Goal: Task Accomplishment & Management: Use online tool/utility

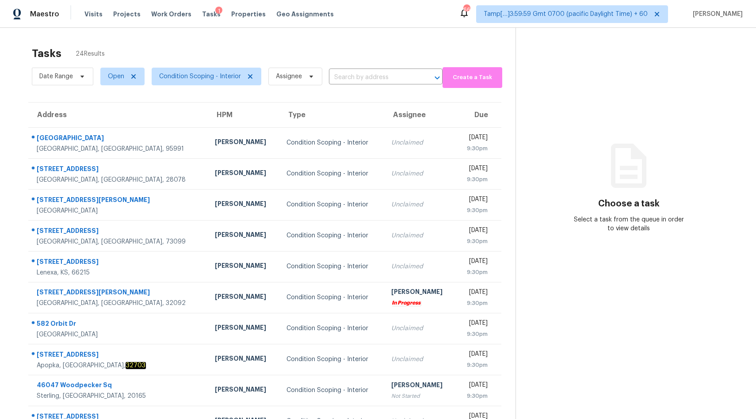
scroll to position [42, 0]
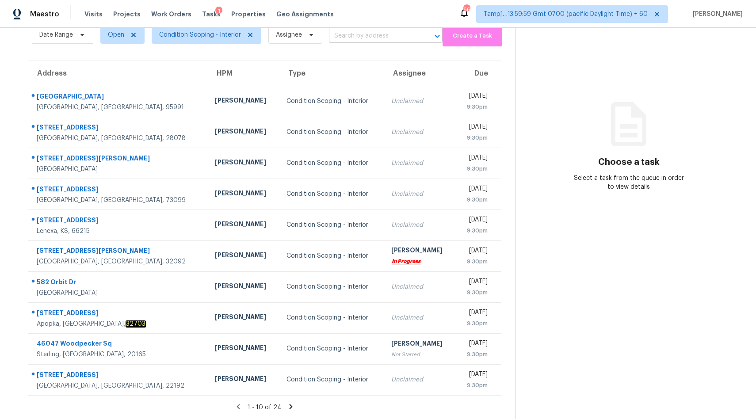
click at [352, 35] on input "text" at bounding box center [373, 36] width 89 height 14
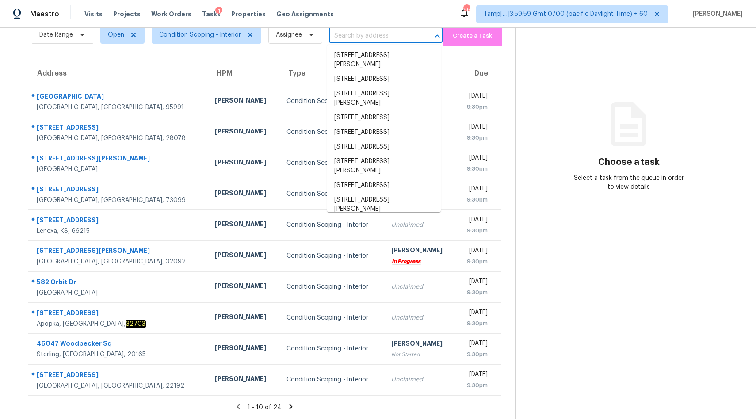
paste input "[STREET_ADDRESS]"
type input "[STREET_ADDRESS]"
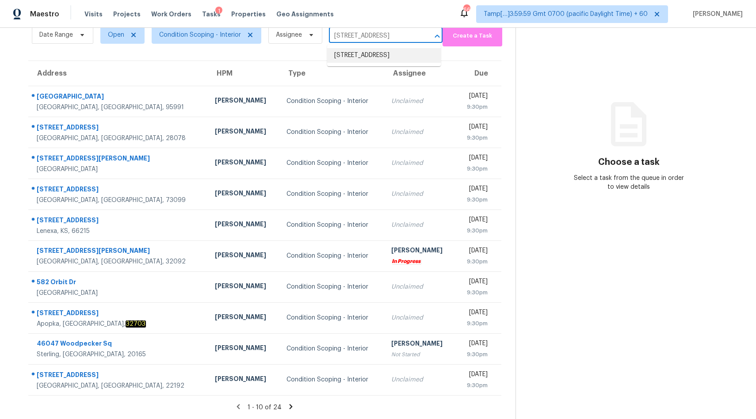
click at [350, 60] on li "[STREET_ADDRESS]" at bounding box center [384, 55] width 114 height 15
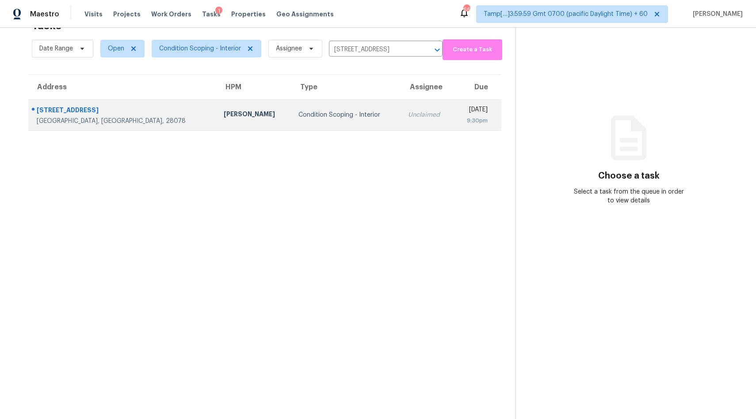
click at [309, 119] on td "Condition Scoping - Interior" at bounding box center [346, 115] width 110 height 31
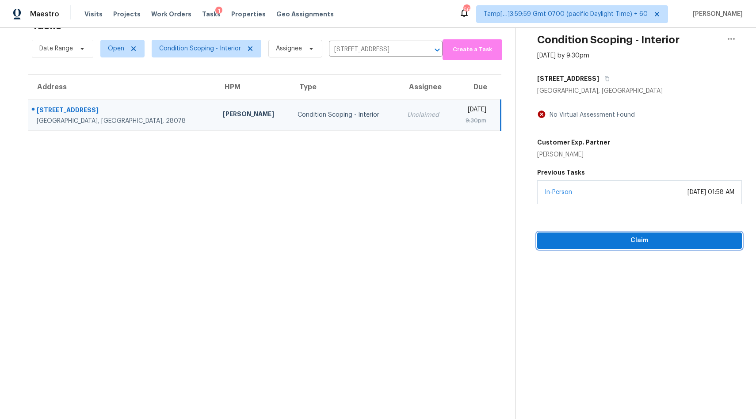
click at [606, 243] on span "Claim" at bounding box center [639, 240] width 191 height 11
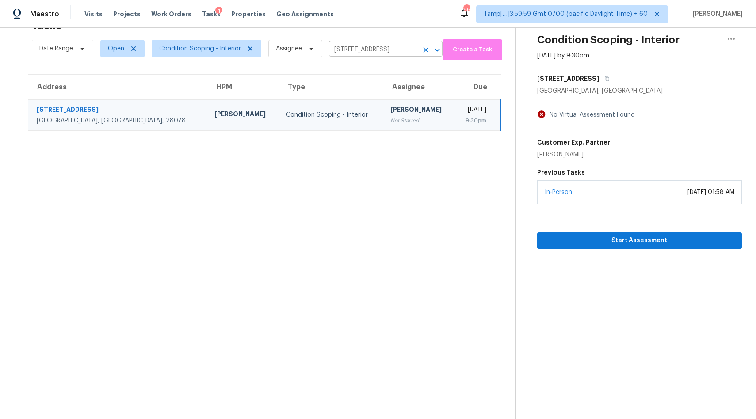
click at [404, 52] on input "[STREET_ADDRESS]" at bounding box center [373, 50] width 89 height 14
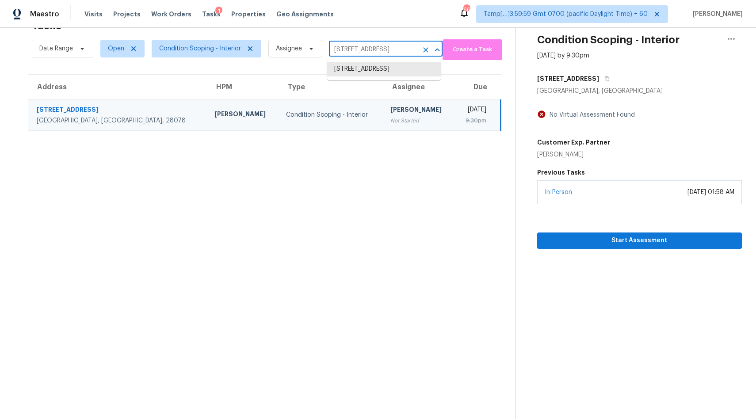
type input "x"
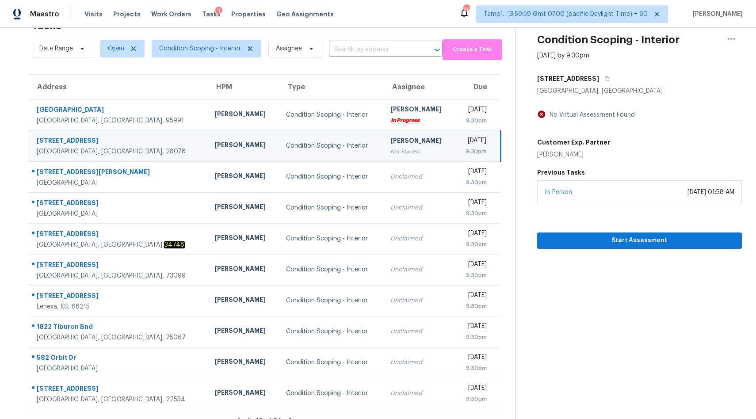
click at [375, 47] on input "text" at bounding box center [373, 50] width 89 height 14
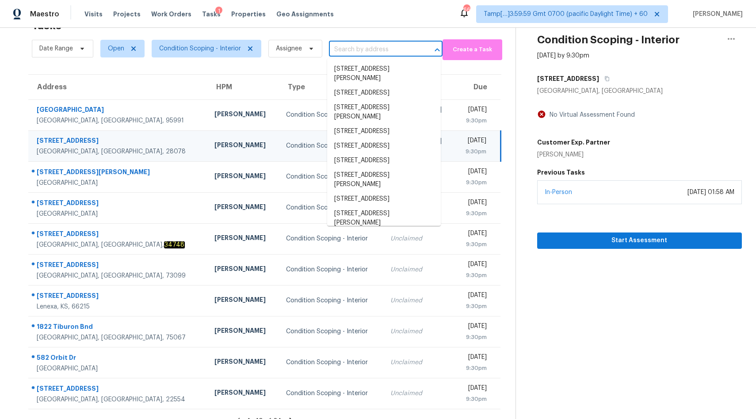
paste input "[STREET_ADDRESS]"
type input "[STREET_ADDRESS]"
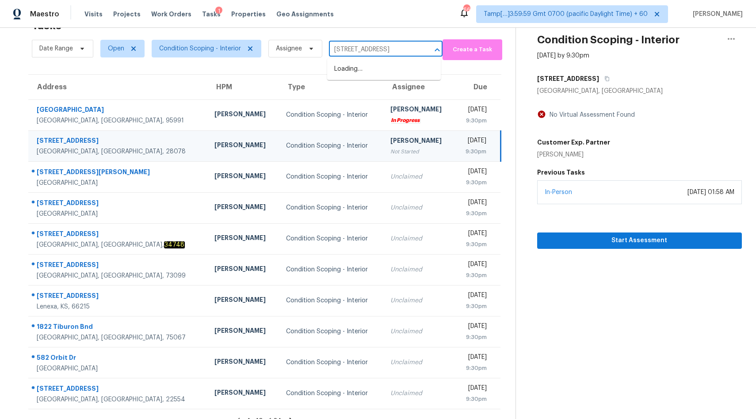
scroll to position [0, 18]
click at [350, 71] on li "[STREET_ADDRESS]" at bounding box center [384, 69] width 114 height 15
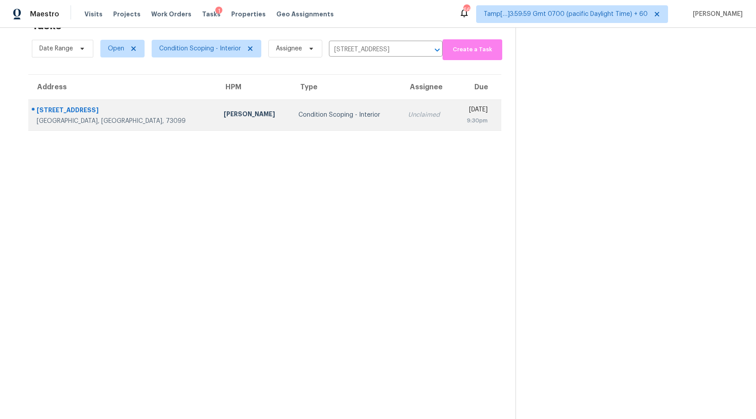
click at [408, 116] on div "Unclaimed" at bounding box center [427, 115] width 38 height 9
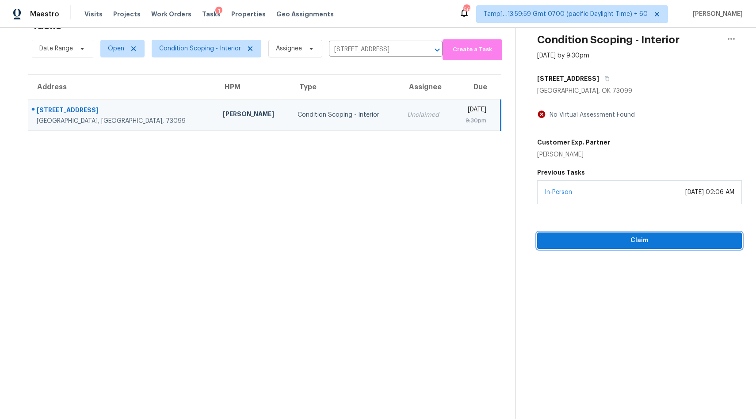
click at [601, 244] on span "Claim" at bounding box center [639, 240] width 191 height 11
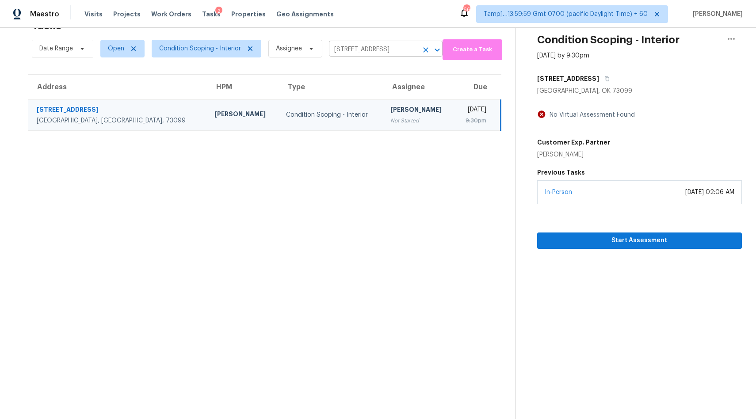
click at [366, 50] on input "[STREET_ADDRESS]" at bounding box center [373, 50] width 89 height 14
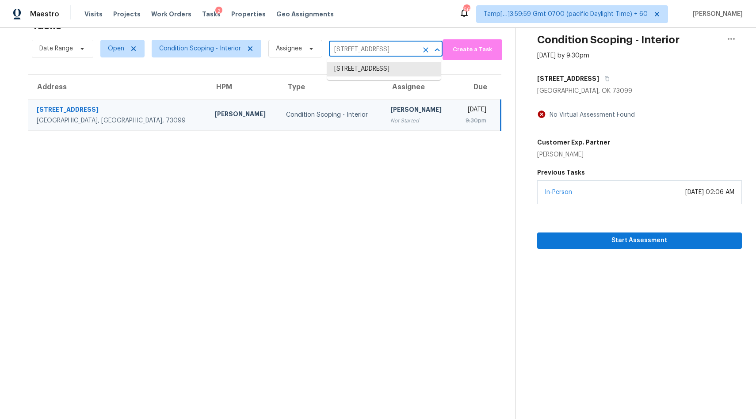
paste input "2732 Sulgrave Dr, Huntersville, NC 28078"
type input "[STREET_ADDRESS]"
click at [363, 74] on li "[STREET_ADDRESS]" at bounding box center [384, 69] width 114 height 15
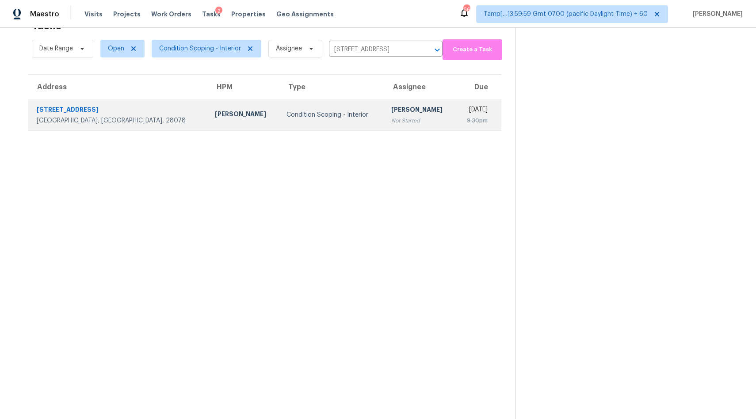
click at [287, 116] on div "Condition Scoping - Interior" at bounding box center [332, 115] width 91 height 9
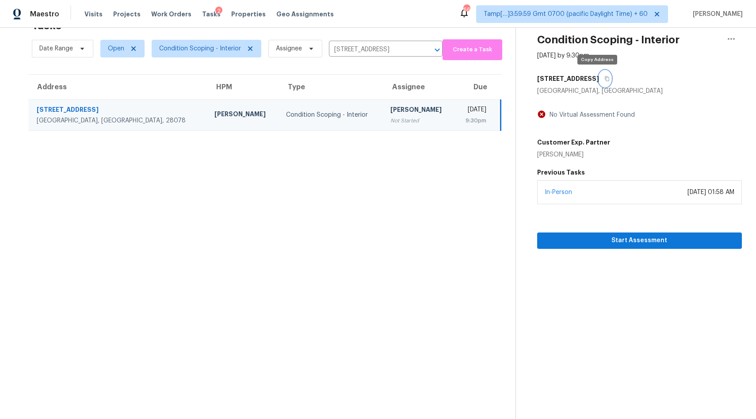
click at [605, 80] on icon "button" at bounding box center [607, 78] width 5 height 5
click at [616, 242] on span "Start Assessment" at bounding box center [639, 240] width 191 height 11
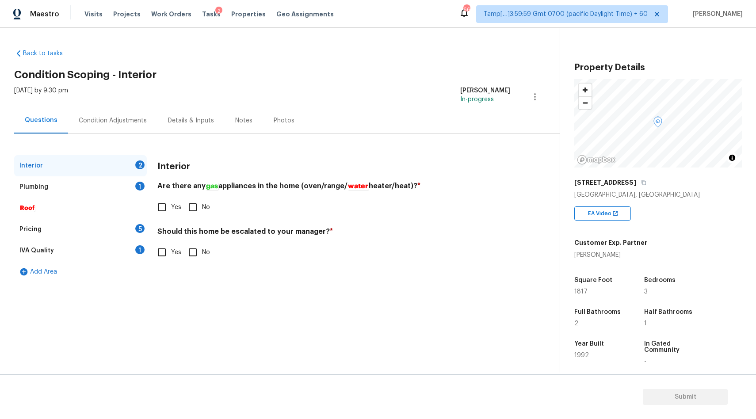
click at [98, 119] on div "Condition Adjustments" at bounding box center [113, 120] width 68 height 9
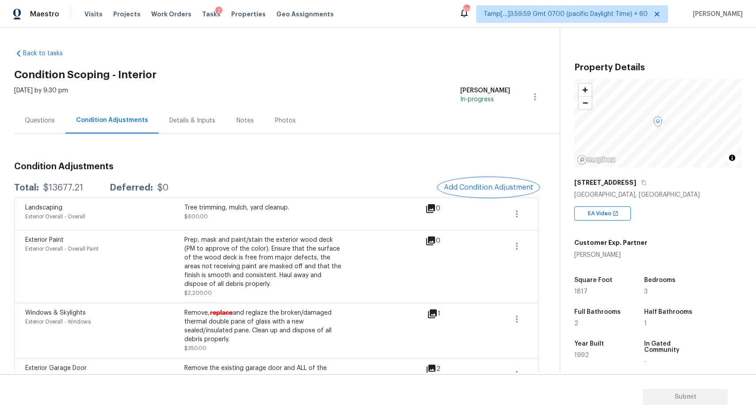
click at [479, 188] on span "Add Condition Adjustment" at bounding box center [488, 188] width 89 height 8
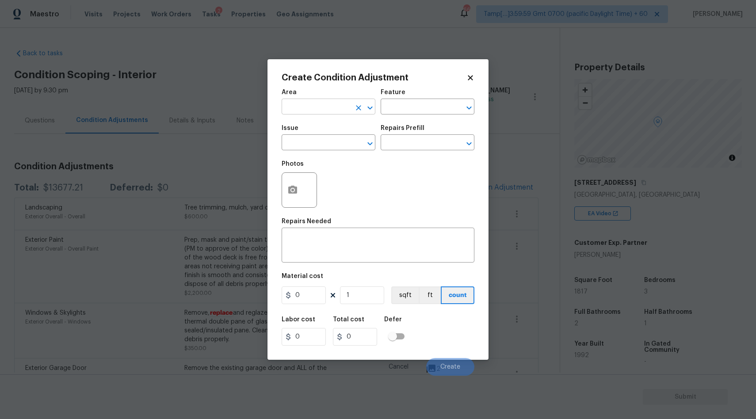
click at [332, 111] on input "text" at bounding box center [316, 108] width 69 height 14
click at [340, 145] on li "Interior Overall" at bounding box center [329, 142] width 94 height 15
type input "Interior Overall"
click at [320, 143] on input "text" at bounding box center [316, 144] width 69 height 14
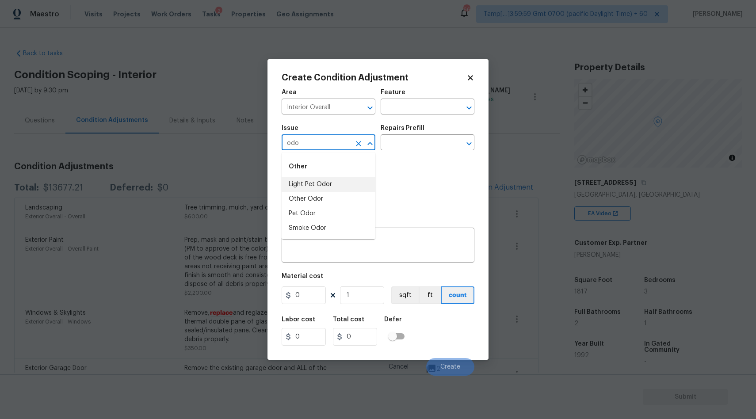
click at [317, 180] on li "Light Pet Odor" at bounding box center [329, 184] width 94 height 15
type input "Light Pet Odor"
click at [407, 145] on input "text" at bounding box center [415, 144] width 69 height 14
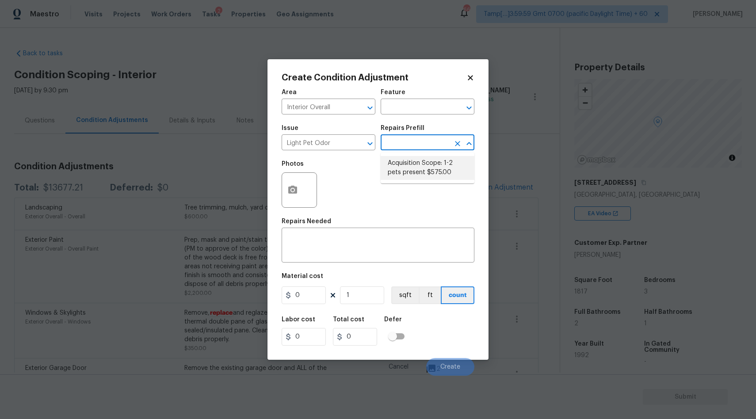
click at [413, 173] on li "Acquisition Scope: 1-2 pets present $575.00" at bounding box center [428, 168] width 94 height 24
type textarea "Acquisition Scope: 1-2 pets present"
type input "575"
click at [452, 368] on span "Create" at bounding box center [451, 367] width 20 height 7
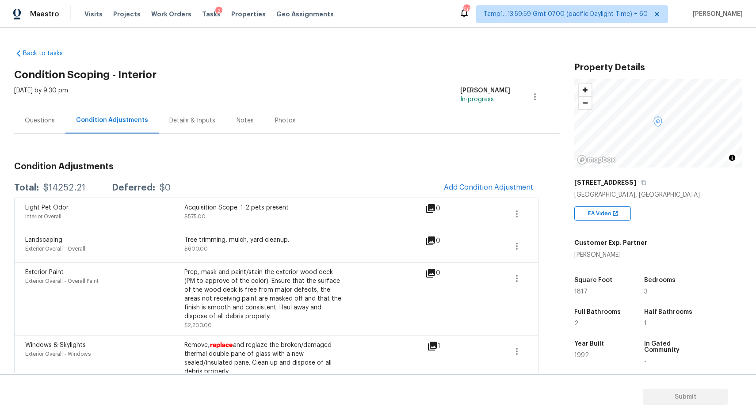
click at [36, 117] on div "Questions" at bounding box center [40, 120] width 30 height 9
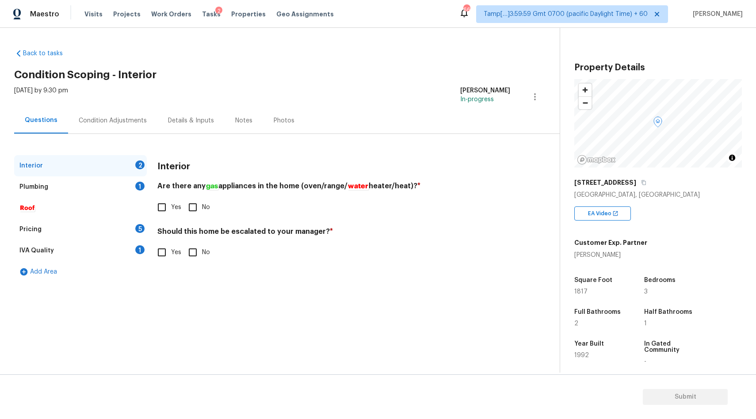
click at [167, 206] on input "Yes" at bounding box center [162, 207] width 19 height 19
checkbox input "true"
click at [198, 253] on input "No" at bounding box center [193, 252] width 19 height 19
checkbox input "true"
click at [113, 186] on div "Plumbing 1" at bounding box center [80, 186] width 133 height 21
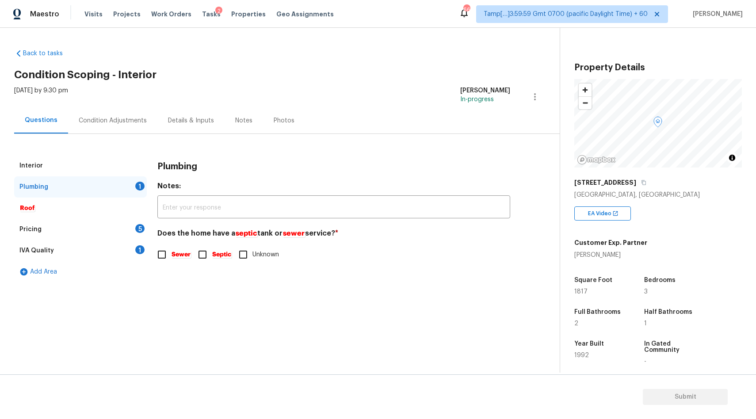
click at [180, 258] on em "Sewer" at bounding box center [181, 254] width 20 height 7
click at [171, 258] on input "Sewer" at bounding box center [162, 254] width 19 height 19
checkbox input "true"
click at [77, 224] on div "Pricing 5" at bounding box center [80, 229] width 133 height 21
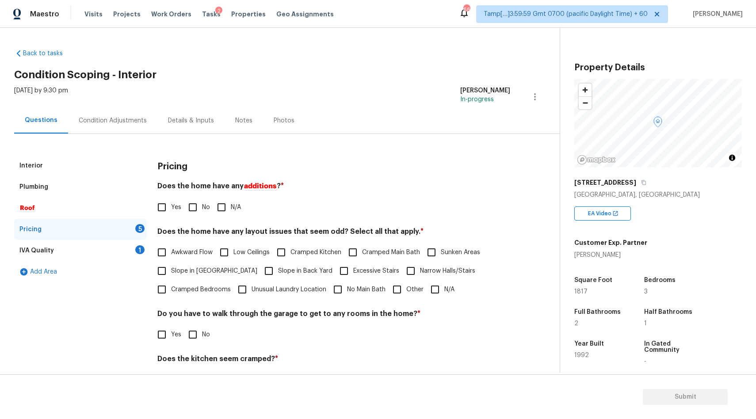
click at [221, 212] on input "N/A" at bounding box center [221, 207] width 19 height 19
checkbox input "true"
click at [352, 252] on input "Cramped Main Bath" at bounding box center [353, 252] width 19 height 19
checkbox input "true"
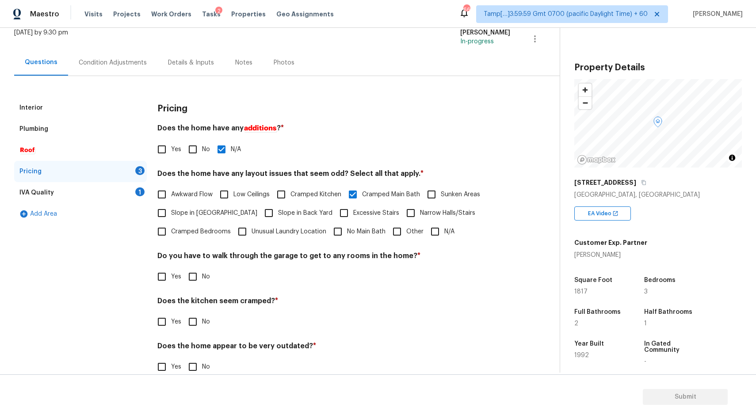
scroll to position [74, 0]
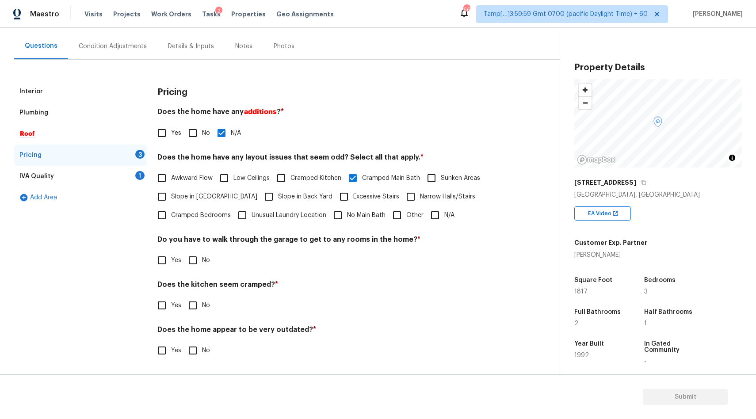
click at [192, 264] on input "No" at bounding box center [193, 260] width 19 height 19
checkbox input "true"
click at [196, 307] on input "No" at bounding box center [193, 305] width 19 height 19
checkbox input "true"
click at [192, 350] on input "No" at bounding box center [193, 350] width 19 height 19
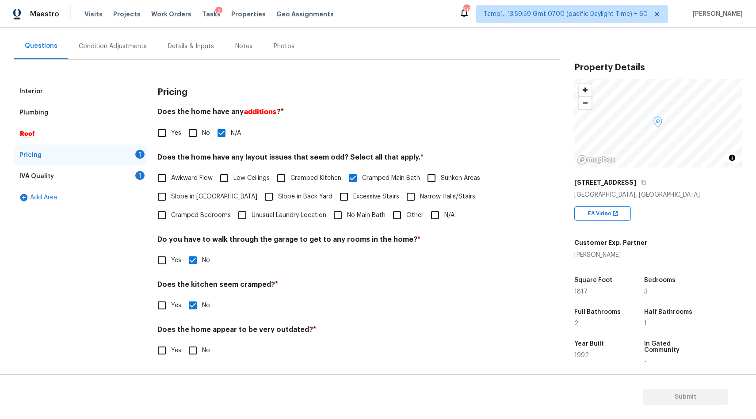
checkbox input "true"
click at [118, 177] on div "IVA Quality 1" at bounding box center [80, 176] width 133 height 21
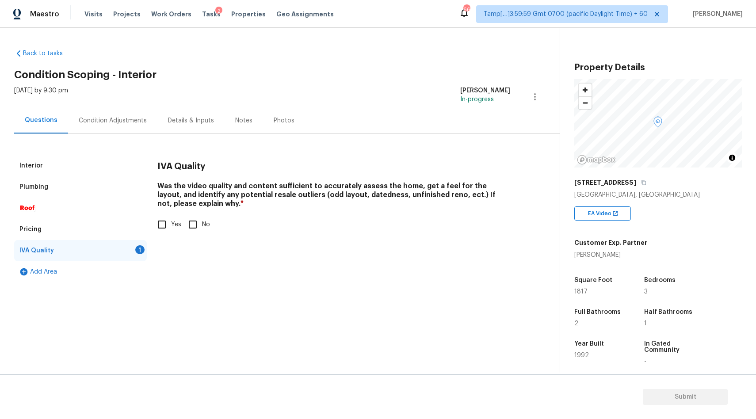
scroll to position [0, 0]
click at [155, 225] on input "Yes" at bounding box center [162, 224] width 19 height 19
checkbox input "true"
click at [114, 124] on div "Condition Adjustments" at bounding box center [113, 120] width 68 height 9
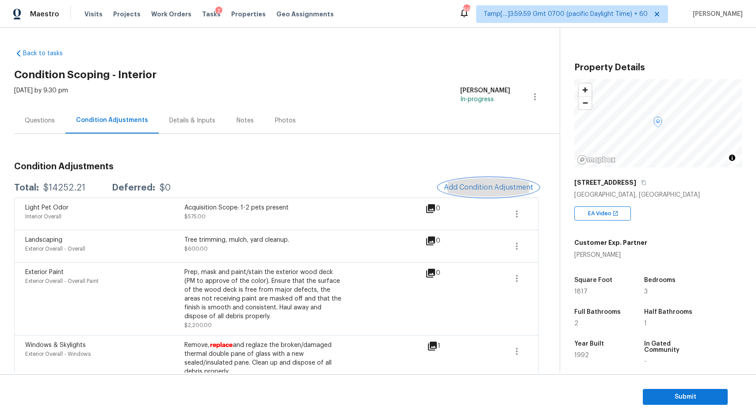
click at [469, 184] on span "Add Condition Adjustment" at bounding box center [488, 188] width 89 height 8
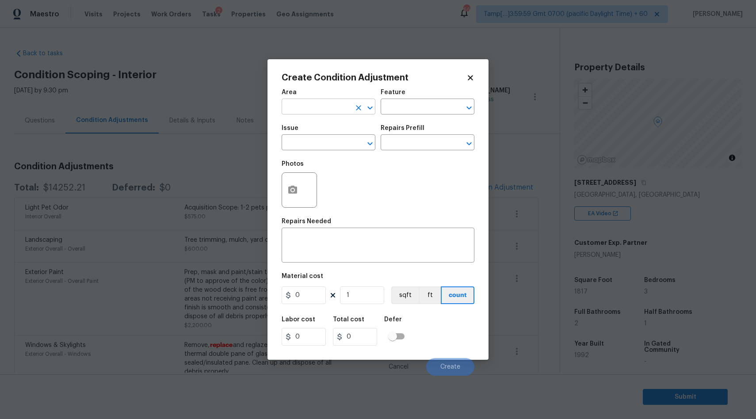
click at [318, 103] on input "text" at bounding box center [316, 108] width 69 height 14
click at [297, 144] on li "Interior Overall" at bounding box center [329, 142] width 94 height 15
type input "Interior Overall"
click at [290, 146] on input "text" at bounding box center [316, 144] width 69 height 14
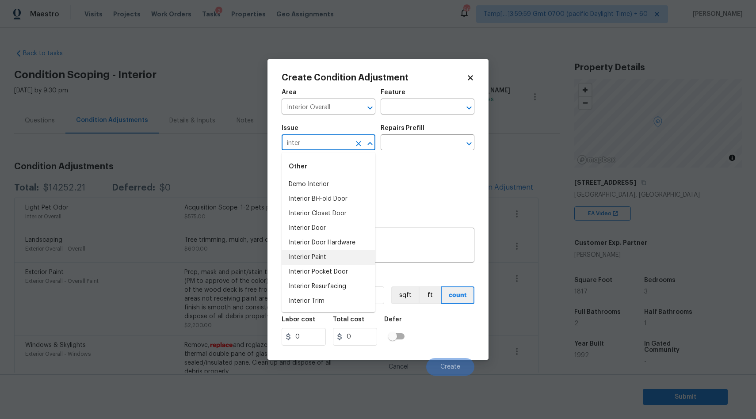
click at [307, 260] on li "Interior Paint" at bounding box center [329, 257] width 94 height 15
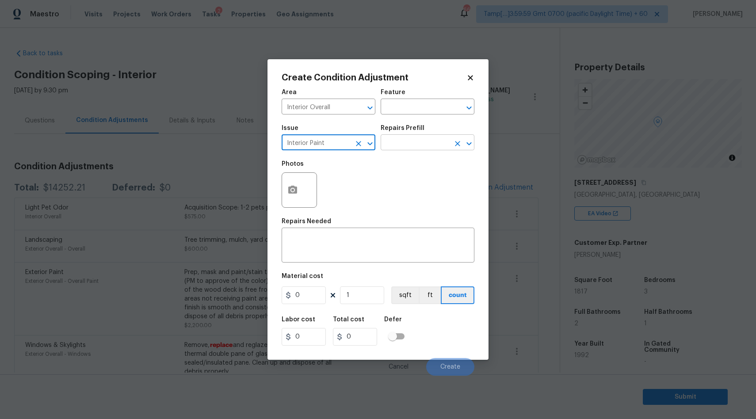
type input "Interior Paint"
click at [403, 142] on input "text" at bounding box center [415, 144] width 69 height 14
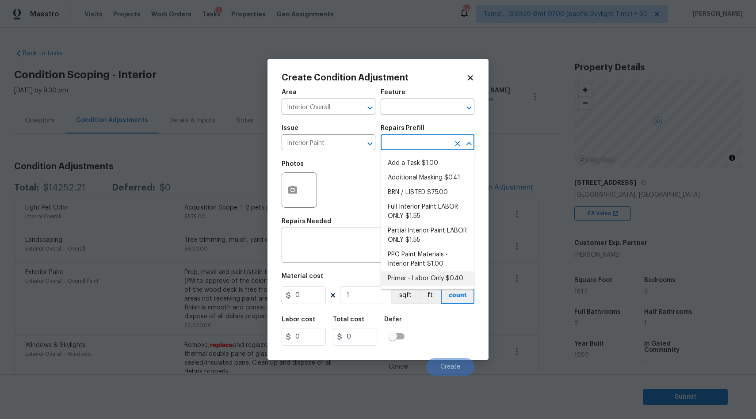
click at [423, 284] on li "Primer - Labor Only $0.40" at bounding box center [428, 279] width 94 height 15
type input "Overall Paint"
type textarea "Interior primer - PRIMER PROVIDED BY OPENDOOR - All nails, screws, drywall anch…"
type input "0.4"
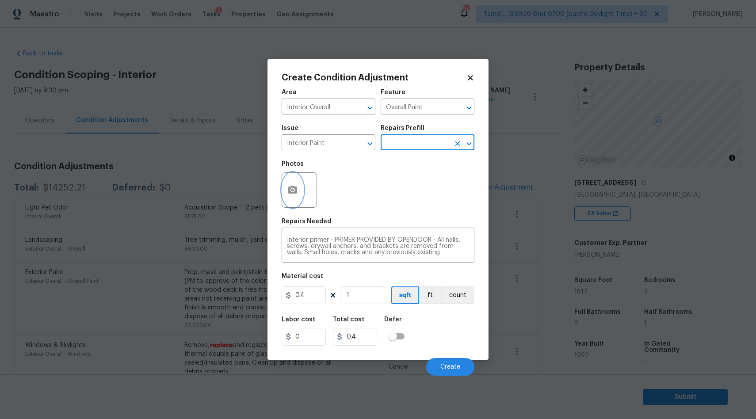
click at [295, 194] on icon "button" at bounding box center [292, 190] width 9 height 8
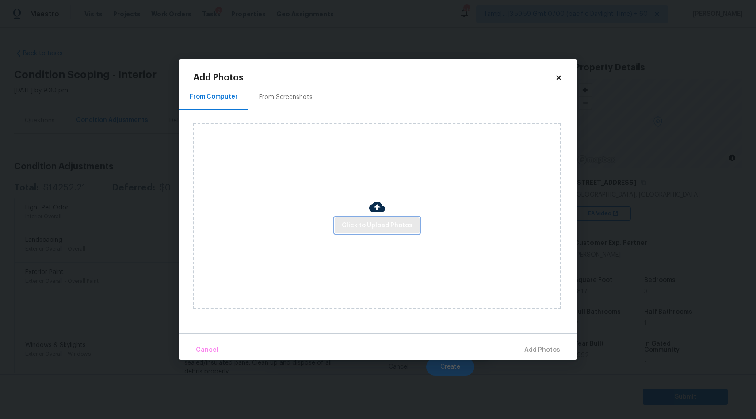
click at [391, 226] on span "Click to Upload Photos" at bounding box center [377, 225] width 71 height 11
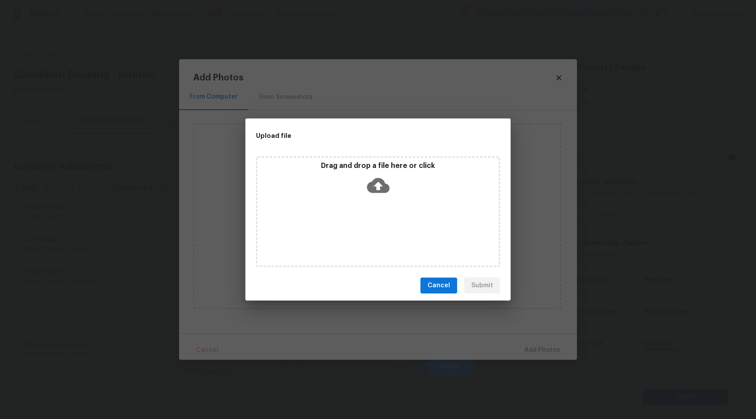
click at [380, 184] on icon at bounding box center [378, 185] width 23 height 23
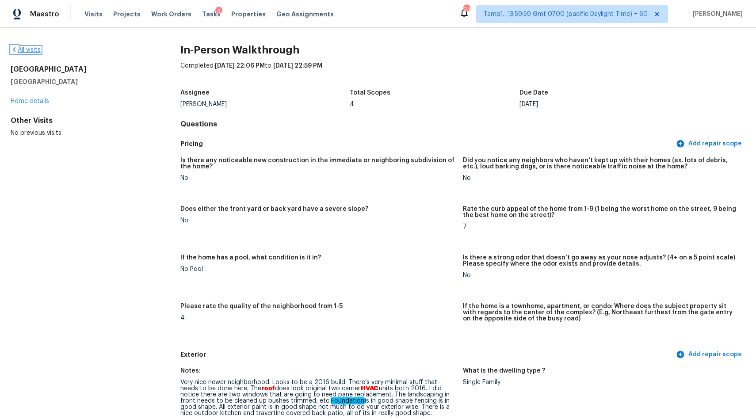
click at [23, 50] on link "All visits" at bounding box center [26, 50] width 30 height 6
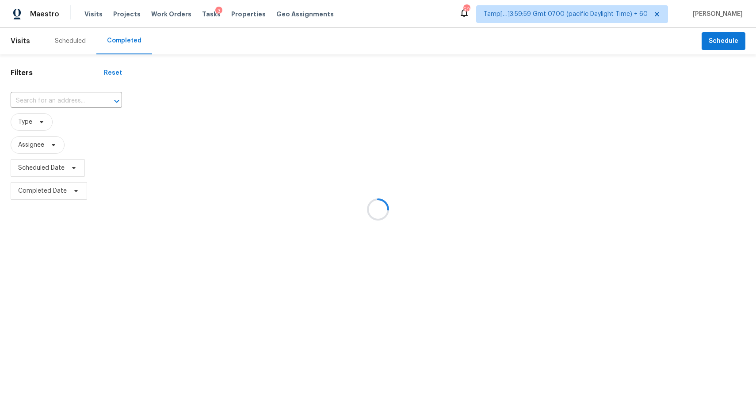
click at [54, 102] on div at bounding box center [378, 209] width 756 height 419
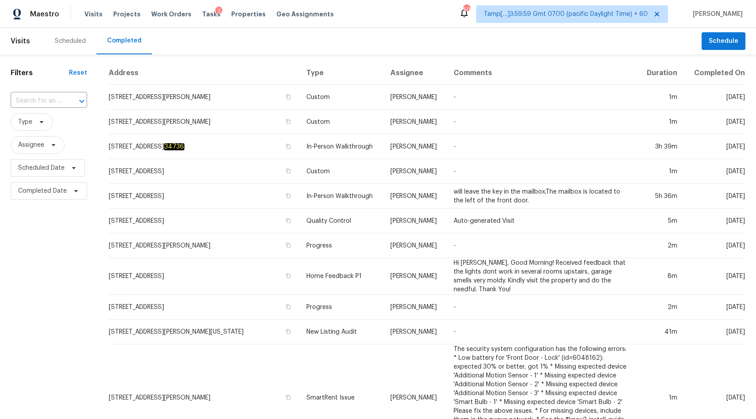
click at [54, 102] on input "text" at bounding box center [37, 101] width 52 height 14
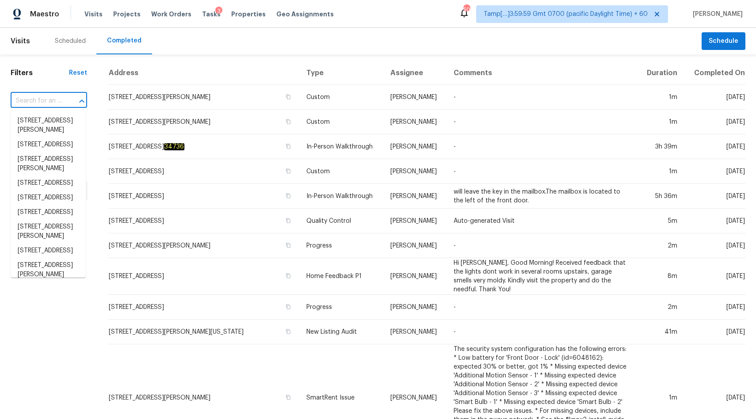
paste input "[STREET_ADDRESS]"
type input "[STREET_ADDRESS]"
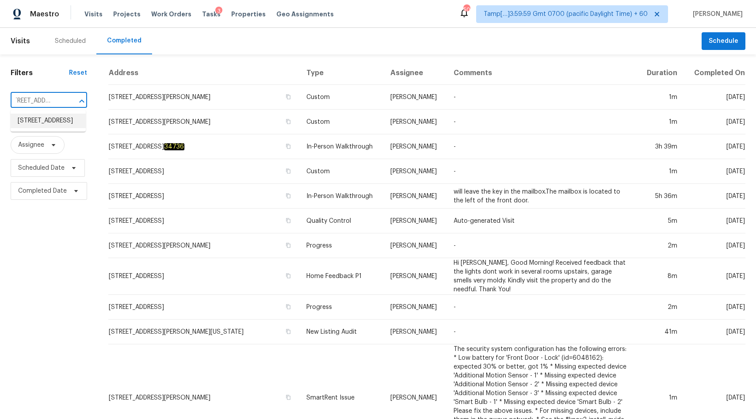
click at [42, 124] on li "[STREET_ADDRESS]" at bounding box center [48, 121] width 75 height 15
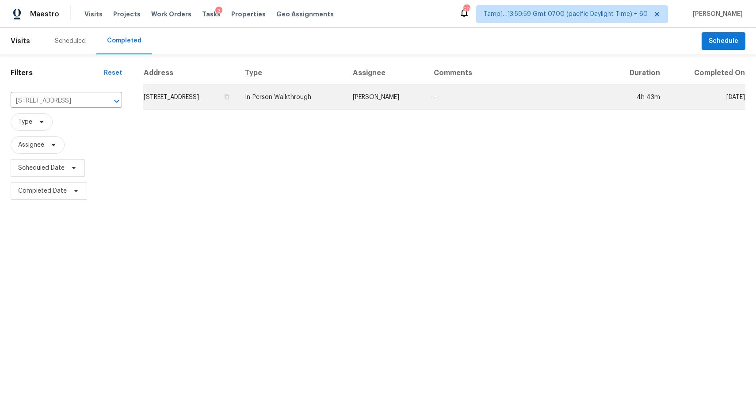
click at [235, 99] on td "[STREET_ADDRESS]" at bounding box center [190, 97] width 95 height 25
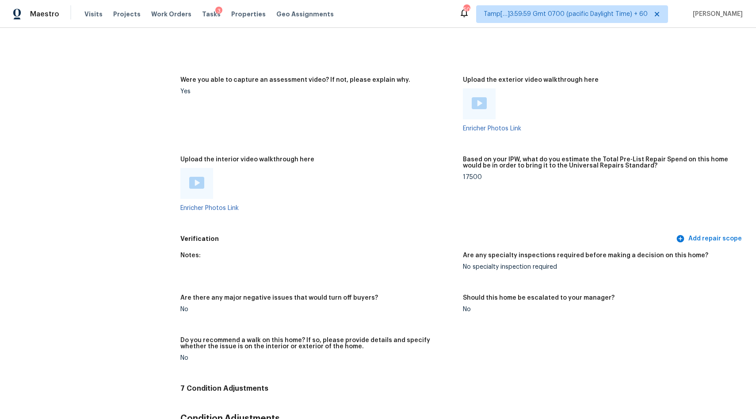
scroll to position [1507, 0]
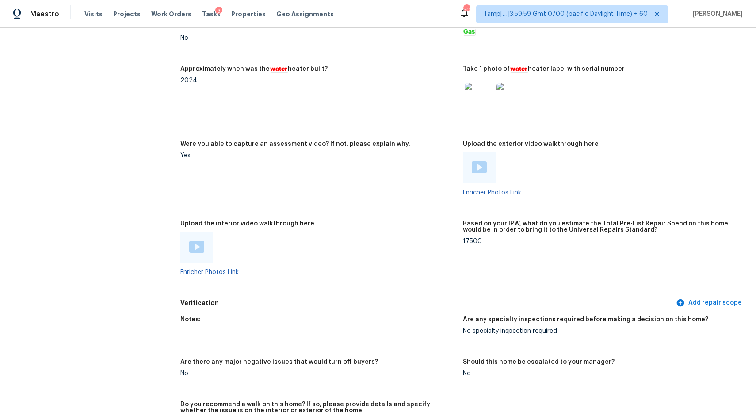
click at [195, 246] on img at bounding box center [196, 247] width 15 height 12
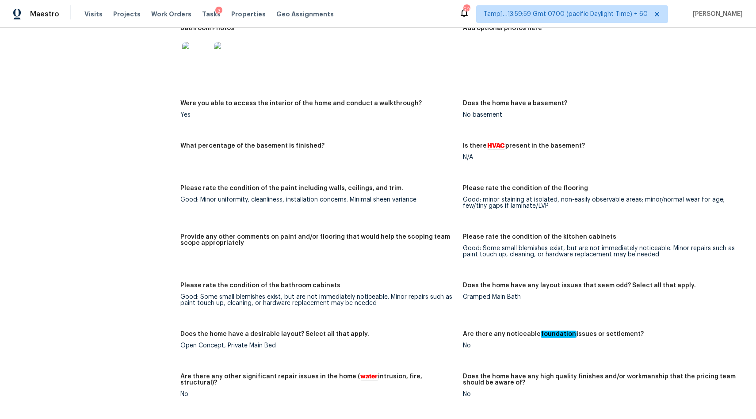
scroll to position [1101, 0]
click at [235, 228] on div "Notes: Living Room Photos Kitchen Photos Main Bedroom Photos Bathroom Photos Ad…" at bounding box center [462, 285] width 565 height 831
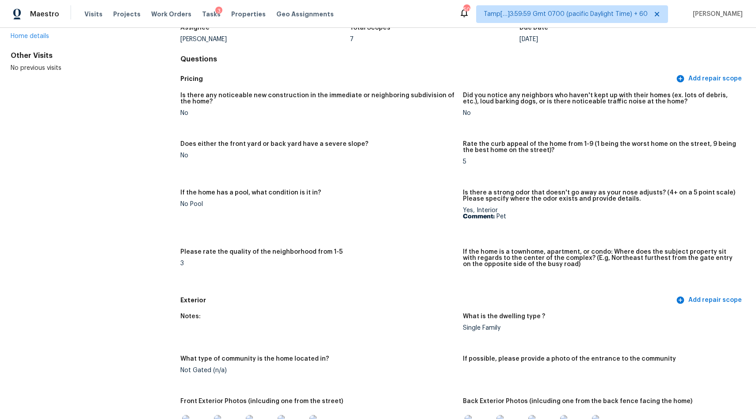
scroll to position [0, 0]
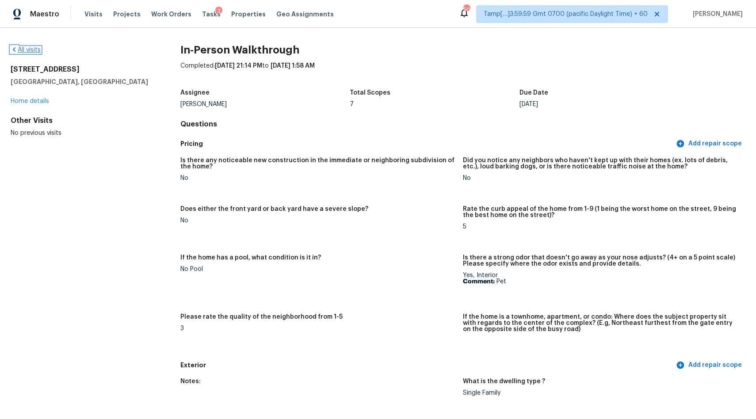
click at [25, 51] on link "All visits" at bounding box center [26, 50] width 30 height 6
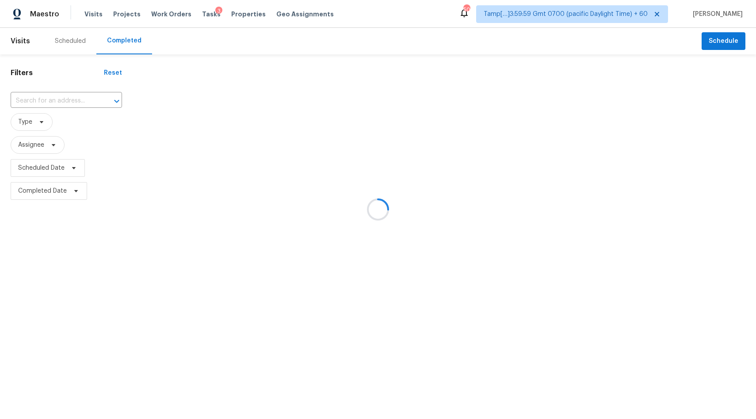
click at [51, 101] on div at bounding box center [378, 209] width 756 height 419
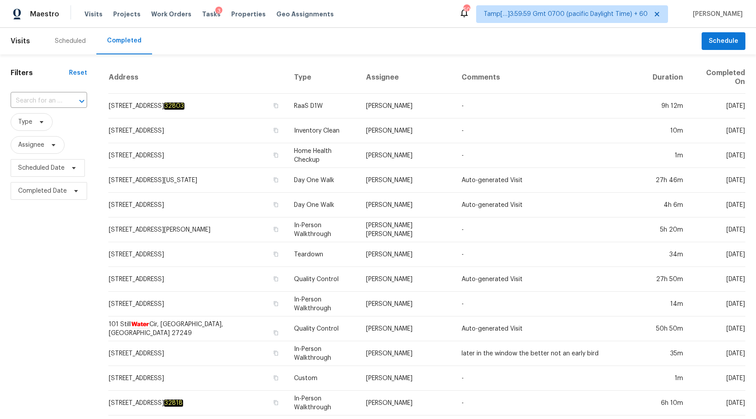
click at [61, 100] on div "​" at bounding box center [49, 101] width 77 height 14
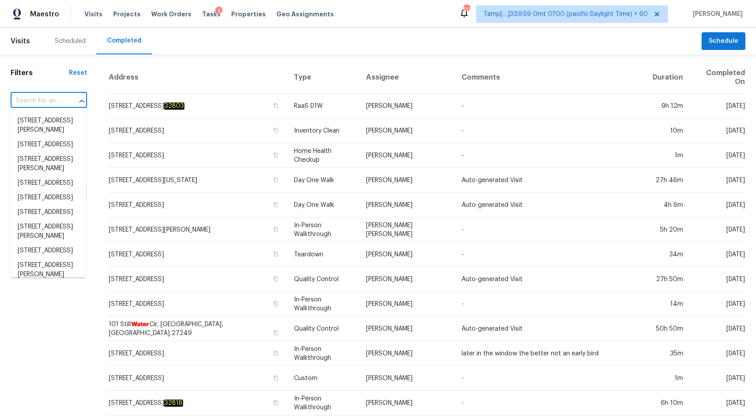
paste input "[STREET_ADDRESS]"
type input "[STREET_ADDRESS]"
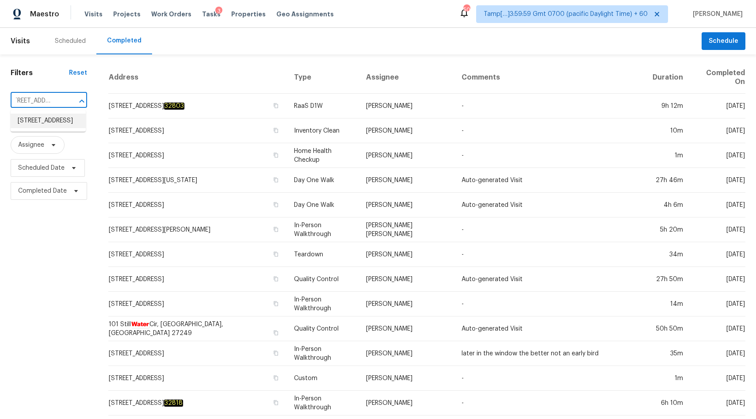
click at [36, 123] on li "[STREET_ADDRESS]" at bounding box center [48, 121] width 75 height 15
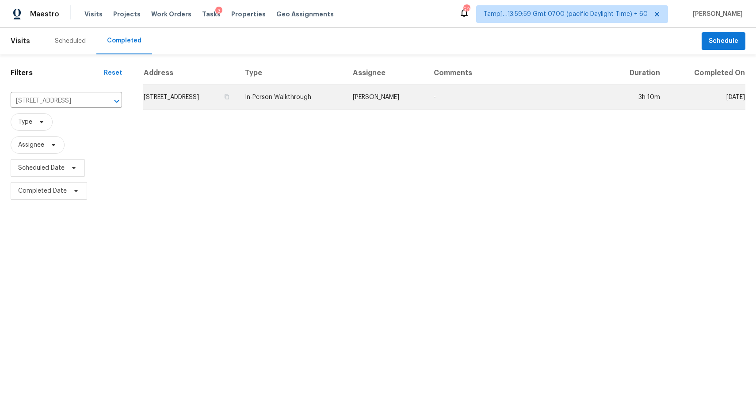
click at [199, 96] on td "[STREET_ADDRESS]" at bounding box center [190, 97] width 95 height 25
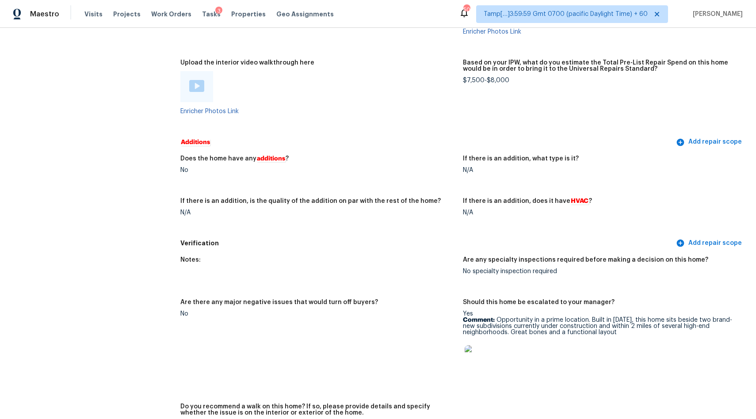
scroll to position [1617, 0]
click at [192, 87] on img at bounding box center [196, 87] width 15 height 12
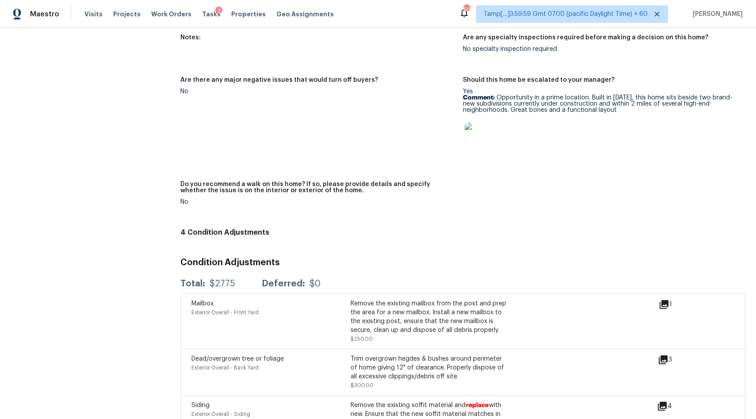
scroll to position [1961, 0]
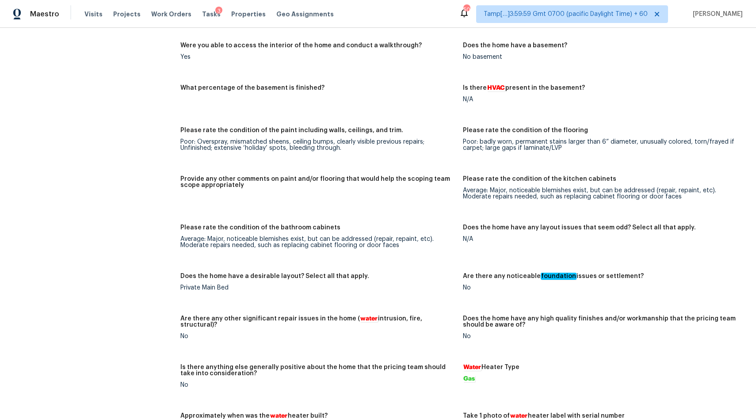
click at [89, 206] on div "All visits [STREET_ADDRESS][PERSON_NAME] Home details Other Visits No previous …" at bounding box center [82, 62] width 142 height 2333
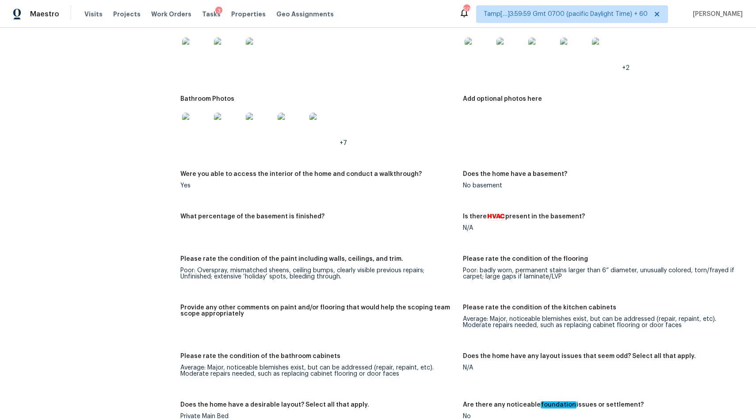
scroll to position [1010, 0]
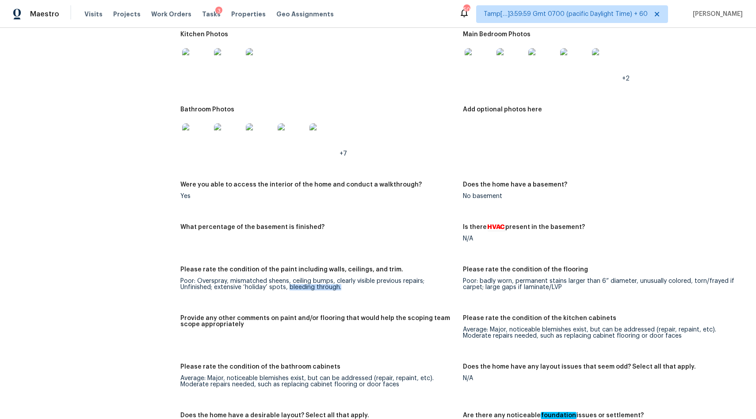
drag, startPoint x: 289, startPoint y: 290, endPoint x: 439, endPoint y: 291, distance: 149.9
click at [436, 291] on div "Poor: Overspray, mismatched sheens, ceiling bumps, clearly visible previous rep…" at bounding box center [318, 284] width 276 height 12
click at [207, 145] on img at bounding box center [196, 137] width 28 height 28
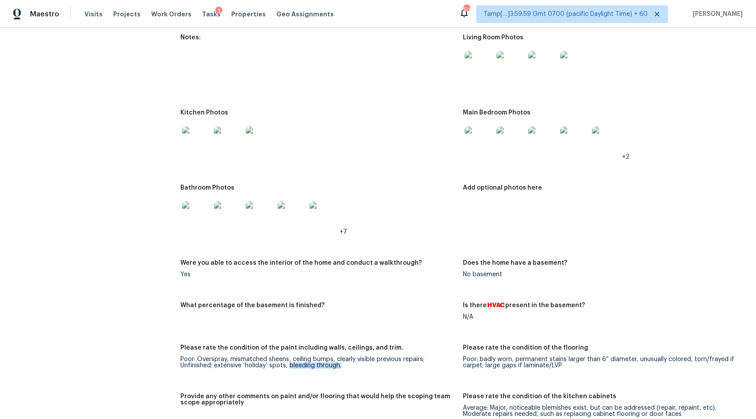
scroll to position [655, 0]
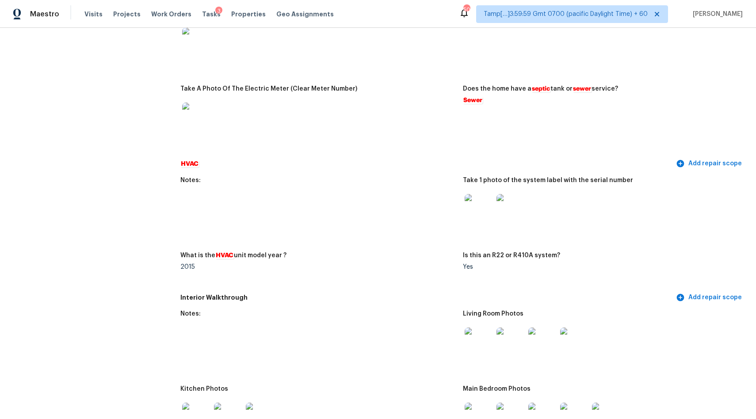
click at [383, 92] on div "Take A Photo Of The Electric Meter (Clear Meter Number)" at bounding box center [318, 91] width 276 height 11
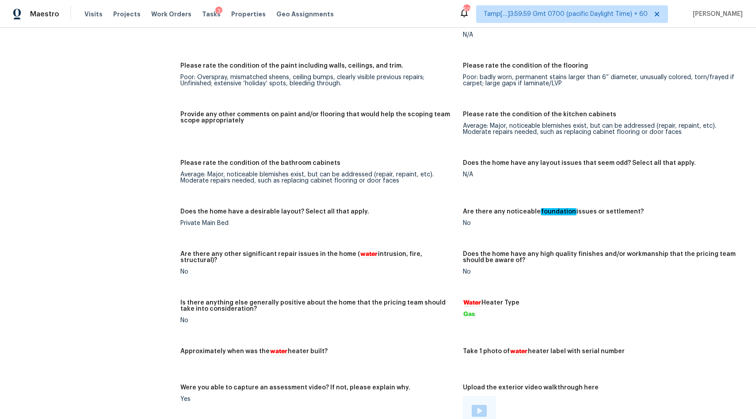
scroll to position [1201, 0]
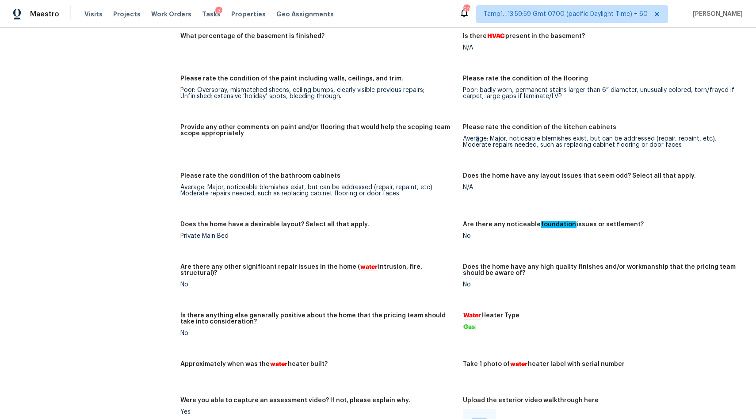
drag, startPoint x: 475, startPoint y: 142, endPoint x: 481, endPoint y: 141, distance: 6.2
click at [481, 141] on div "Average: Major, noticeable blemishes exist, but can be addressed (repair, repai…" at bounding box center [601, 142] width 276 height 12
drag, startPoint x: 483, startPoint y: 140, endPoint x: 458, endPoint y: 140, distance: 25.2
click at [458, 140] on div "Notes: Living Room Photos Kitchen Photos Main Bedroom Photos +2 Bathroom Photos…" at bounding box center [462, 156] width 565 height 792
click at [464, 141] on div "Average: Major, noticeable blemishes exist, but can be addressed (repair, repai…" at bounding box center [601, 142] width 276 height 12
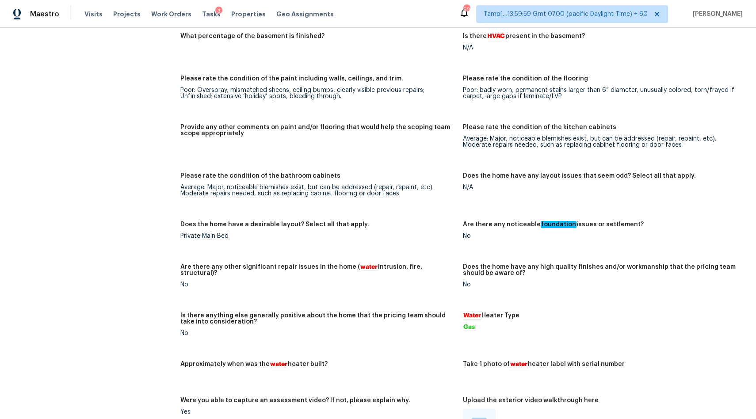
drag, startPoint x: 476, startPoint y: 138, endPoint x: 488, endPoint y: 138, distance: 12.4
click at [487, 138] on div "Average: Major, noticeable blemishes exist, but can be addressed (repair, repai…" at bounding box center [601, 142] width 276 height 12
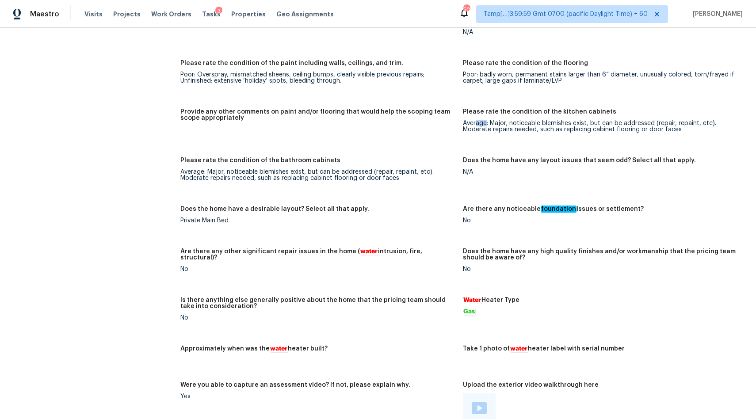
scroll to position [1217, 0]
drag, startPoint x: 484, startPoint y: 126, endPoint x: 467, endPoint y: 128, distance: 17.4
click at [467, 128] on div "Average: Major, noticeable blemishes exist, but can be addressed (repair, repai…" at bounding box center [601, 126] width 276 height 12
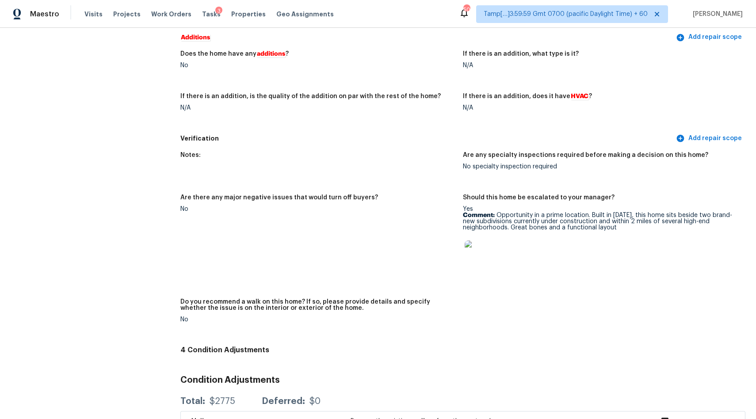
scroll to position [1729, 0]
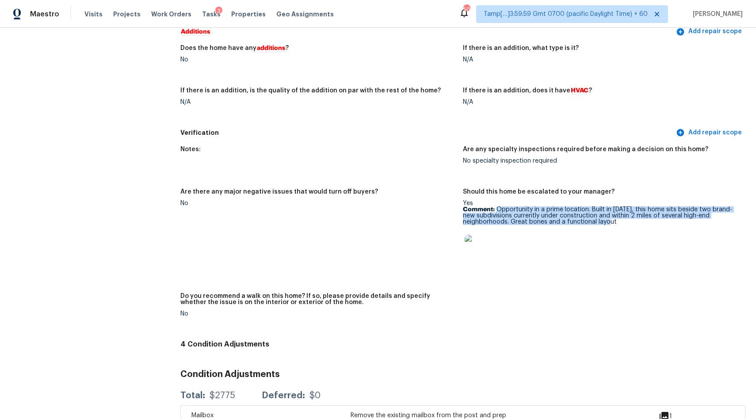
drag, startPoint x: 497, startPoint y: 211, endPoint x: 625, endPoint y: 223, distance: 127.9
click at [625, 223] on p "Comment: Opportunity in a prime location. Built in [DATE], this home sits besid…" at bounding box center [601, 216] width 276 height 19
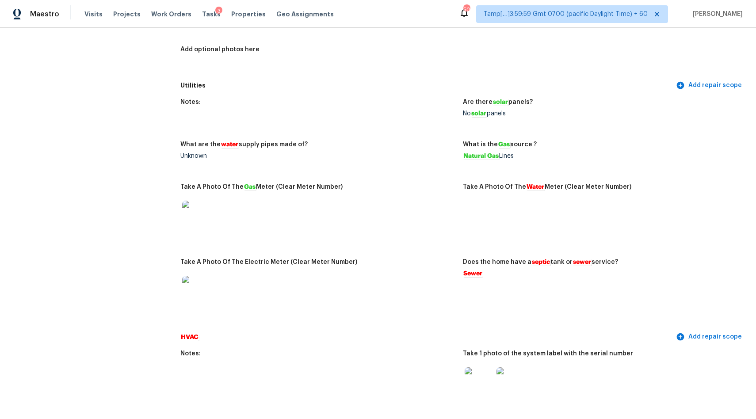
scroll to position [0, 0]
